Goal: Transaction & Acquisition: Book appointment/travel/reservation

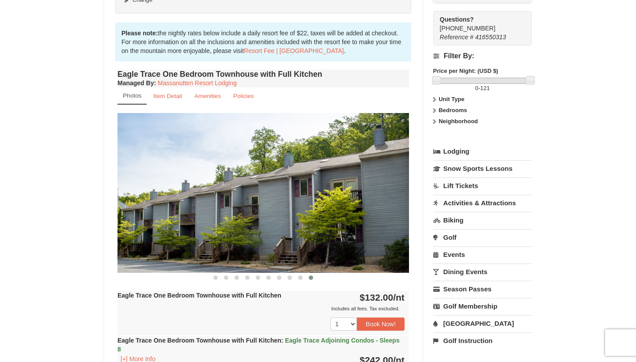
scroll to position [255, 0]
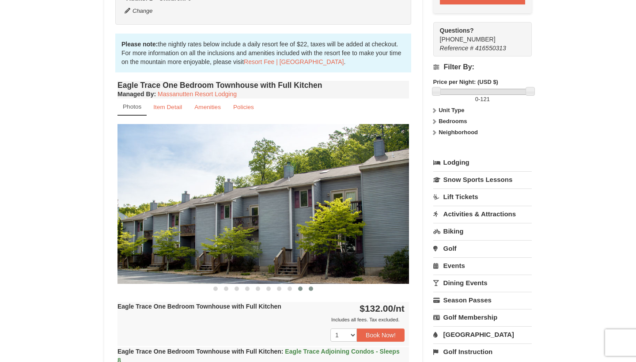
click at [300, 290] on span at bounding box center [300, 288] width 4 height 4
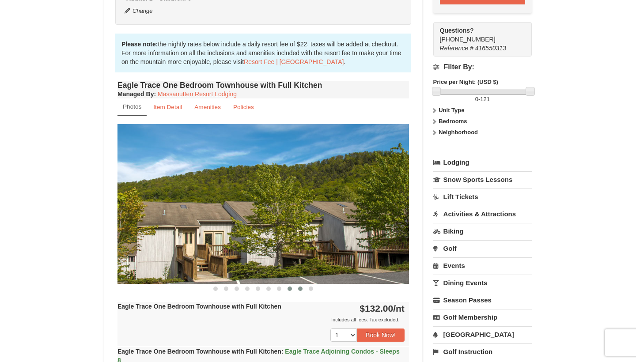
click at [288, 290] on span at bounding box center [289, 288] width 4 height 4
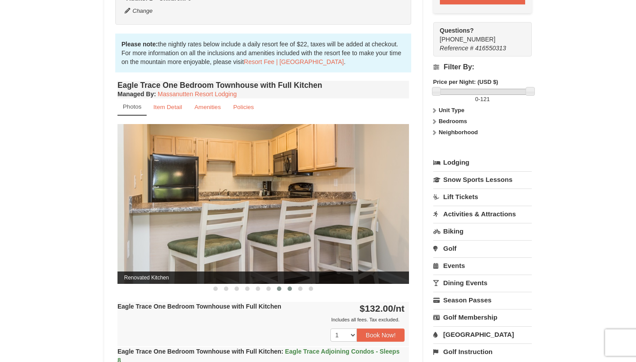
click at [280, 291] on button at bounding box center [279, 288] width 11 height 9
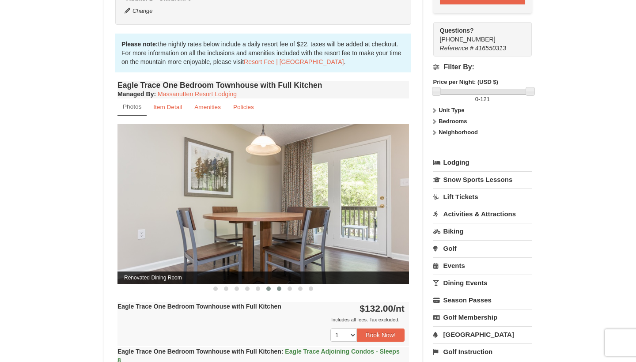
click at [268, 290] on span at bounding box center [268, 288] width 4 height 4
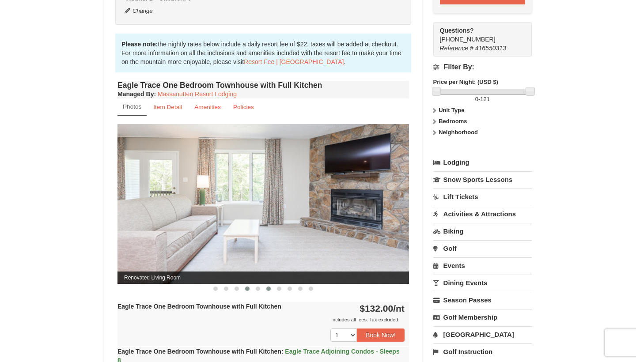
click at [243, 290] on button at bounding box center [247, 288] width 11 height 9
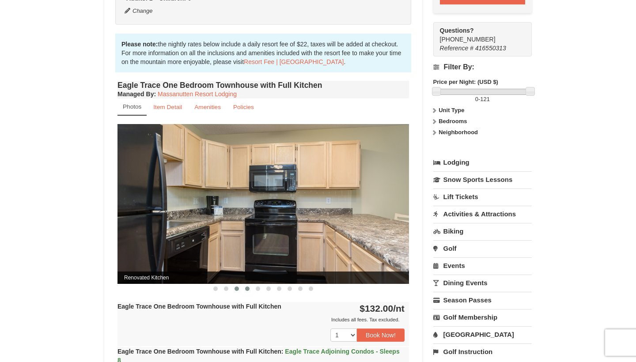
click at [234, 289] on span at bounding box center [236, 288] width 4 height 4
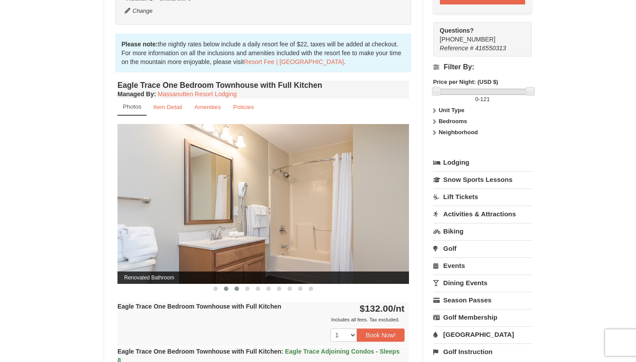
click at [222, 291] on button at bounding box center [226, 288] width 11 height 9
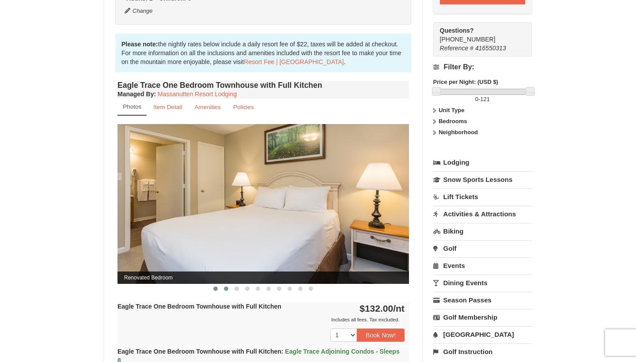
click at [211, 291] on button at bounding box center [215, 288] width 11 height 9
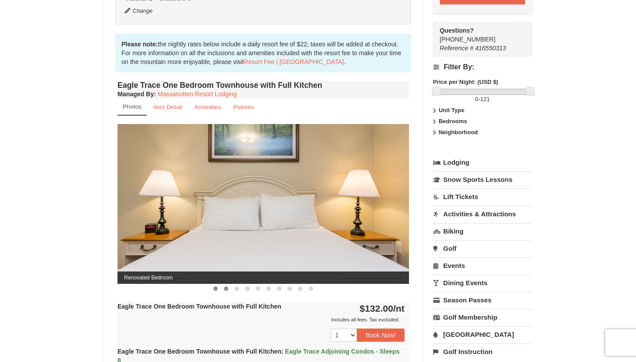
click at [225, 290] on span at bounding box center [226, 288] width 4 height 4
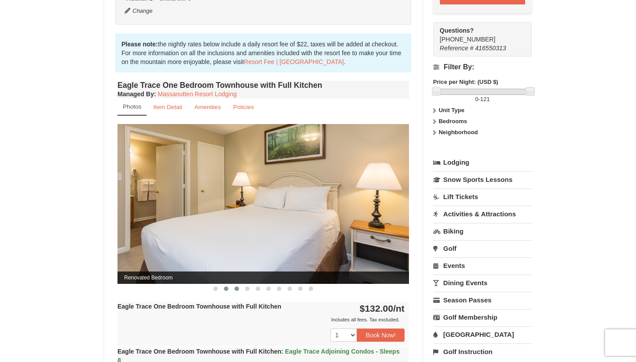
click at [237, 289] on span at bounding box center [236, 288] width 4 height 4
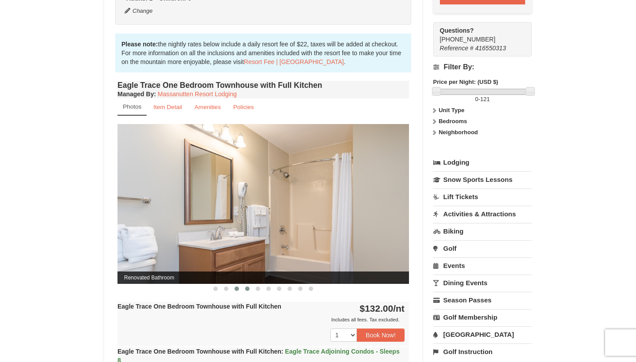
click at [250, 289] on button at bounding box center [247, 288] width 11 height 9
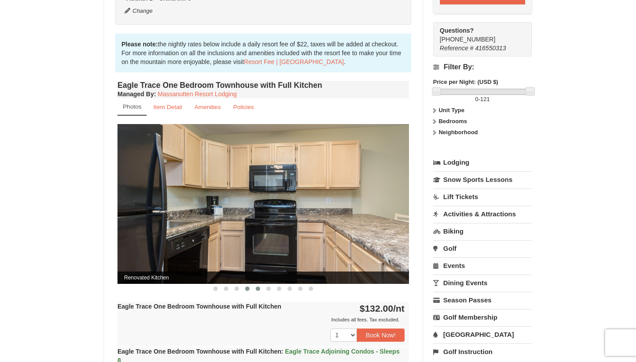
click at [260, 291] on button at bounding box center [257, 288] width 11 height 9
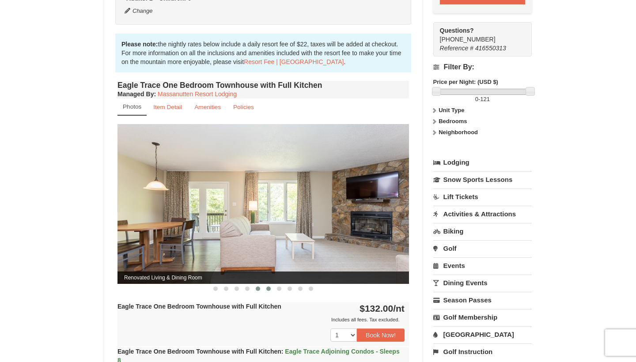
click at [269, 289] on span at bounding box center [268, 288] width 4 height 4
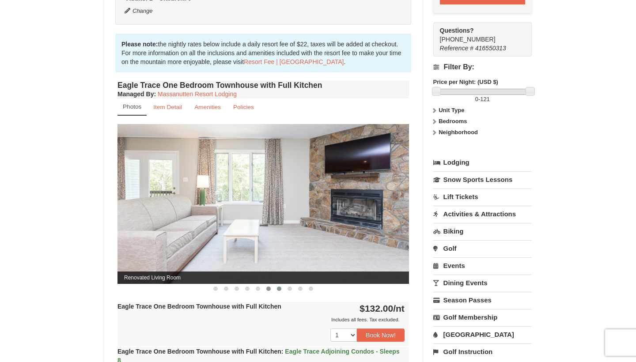
click at [279, 289] on span at bounding box center [279, 288] width 4 height 4
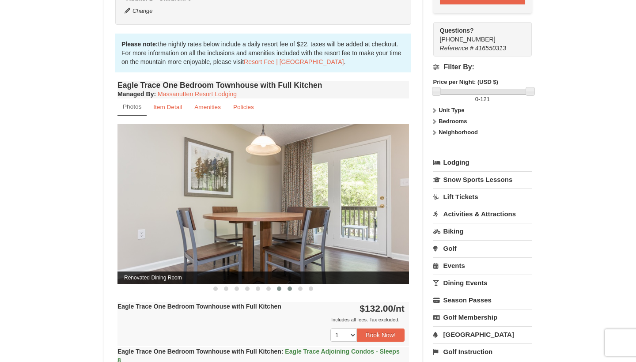
click at [291, 288] on span at bounding box center [289, 288] width 4 height 4
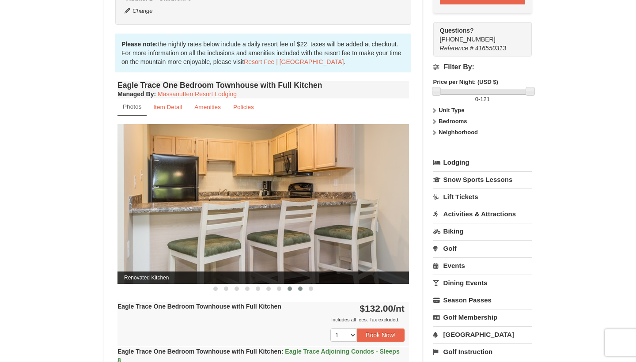
click at [301, 289] on span at bounding box center [300, 288] width 4 height 4
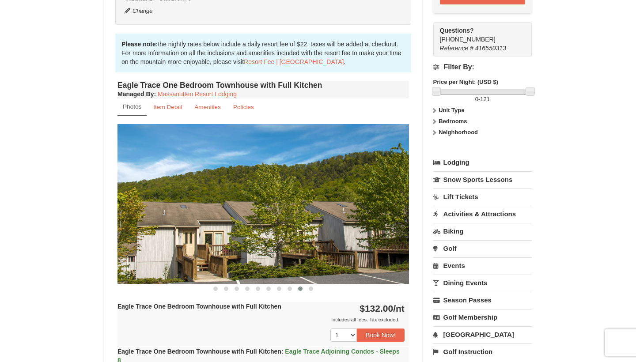
click at [318, 290] on div at bounding box center [262, 288] width 291 height 9
click at [311, 288] on span at bounding box center [311, 288] width 4 height 4
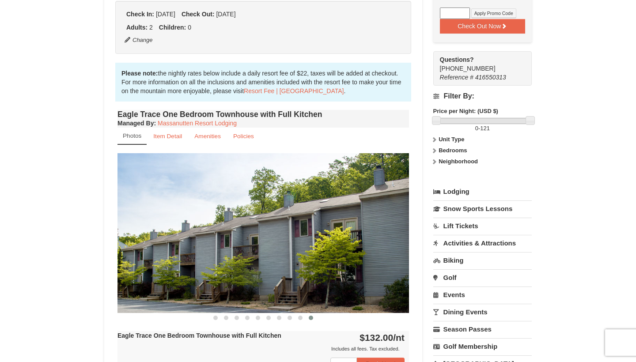
scroll to position [226, 0]
click at [179, 138] on small "Item Detail" at bounding box center [167, 136] width 29 height 7
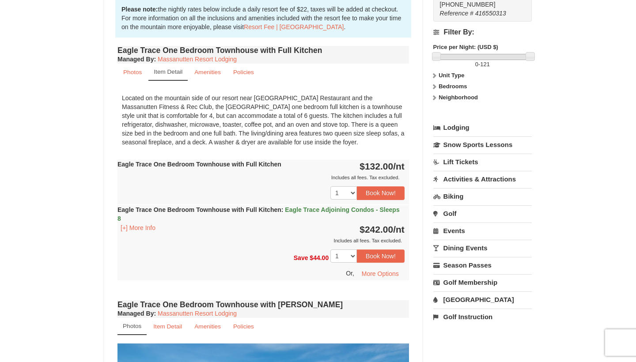
scroll to position [292, 0]
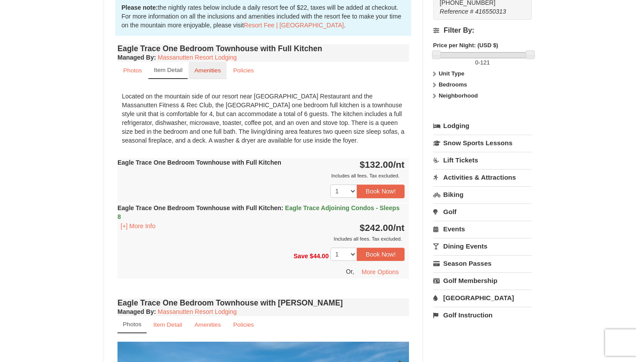
click at [219, 70] on small "Amenities" at bounding box center [207, 70] width 26 height 7
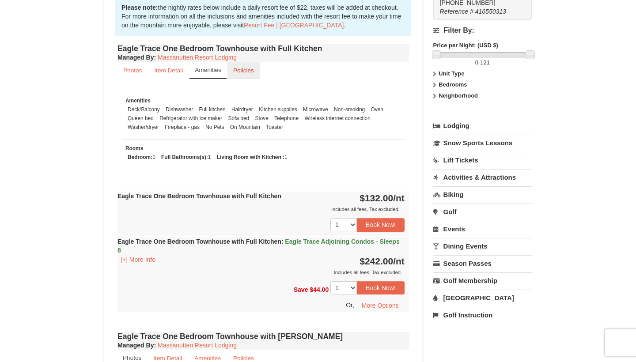
click at [244, 75] on link "Policies" at bounding box center [243, 70] width 32 height 17
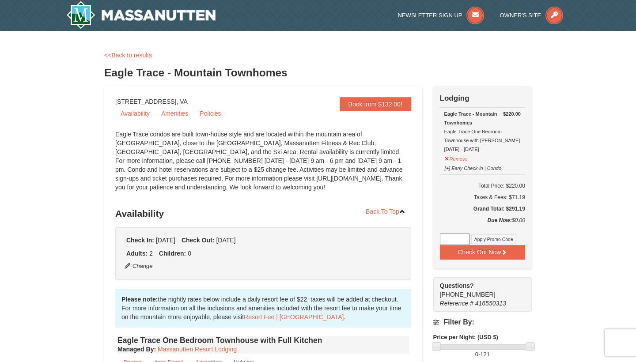
scroll to position [0, 0]
